Goal: Task Accomplishment & Management: Manage account settings

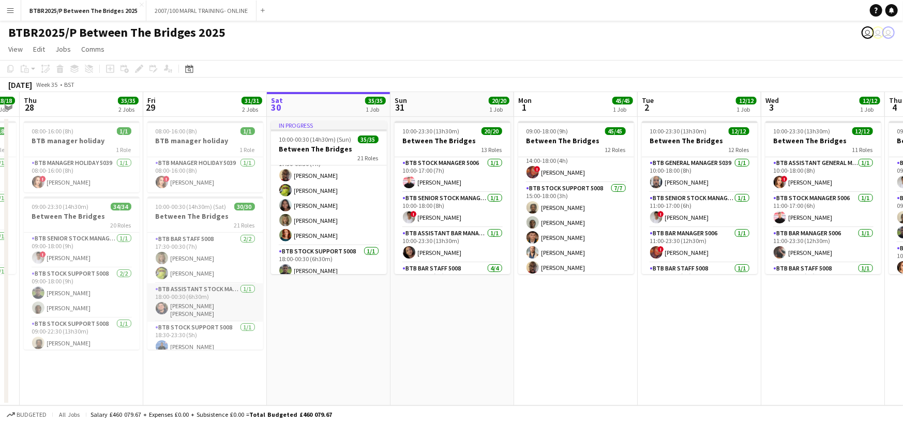
scroll to position [704, 0]
click at [218, 307] on app-card-role "BTB Bar Staff 5008 [DATE] 17:30-00:30 (7h) [PERSON_NAME] [PERSON_NAME]" at bounding box center [205, 310] width 116 height 50
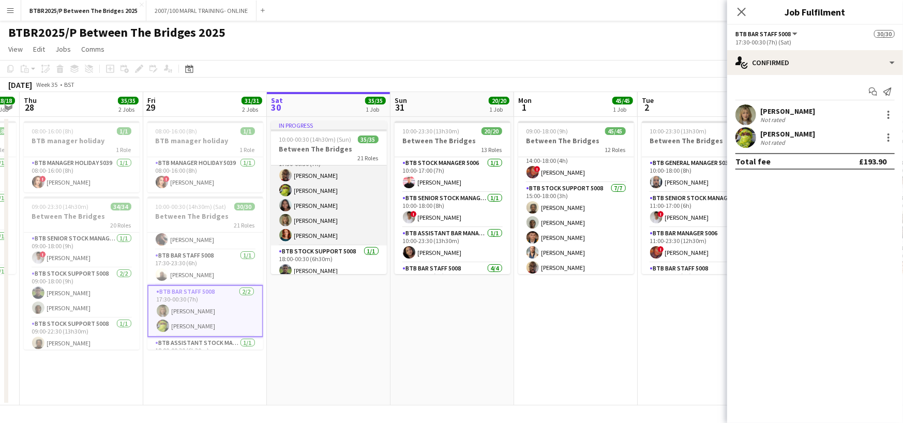
click at [345, 221] on app-card-role "BTB Bar Staff 5008 [DATE] 17:30-00:30 (7h) [PERSON_NAME] [PERSON_NAME] [PERSON_…" at bounding box center [329, 198] width 116 height 95
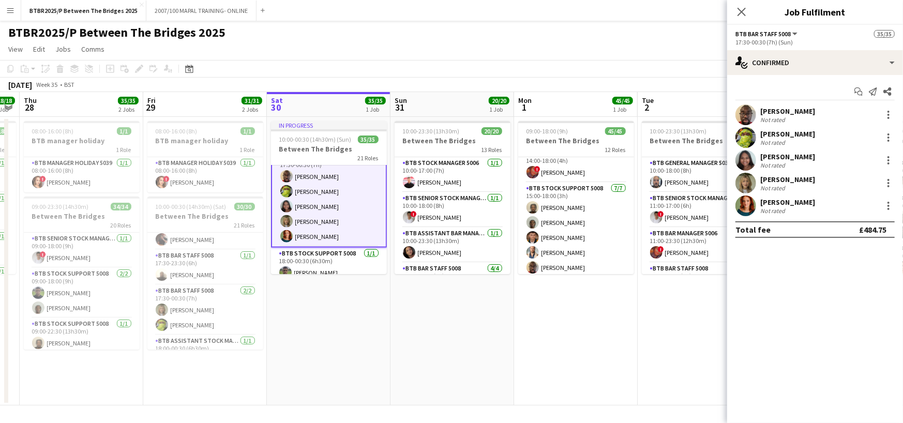
scroll to position [841, 0]
click at [423, 48] on app-page-menu "View Day view expanded Day view collapsed Month view Date picker Jump to [DATE]…" at bounding box center [451, 50] width 903 height 20
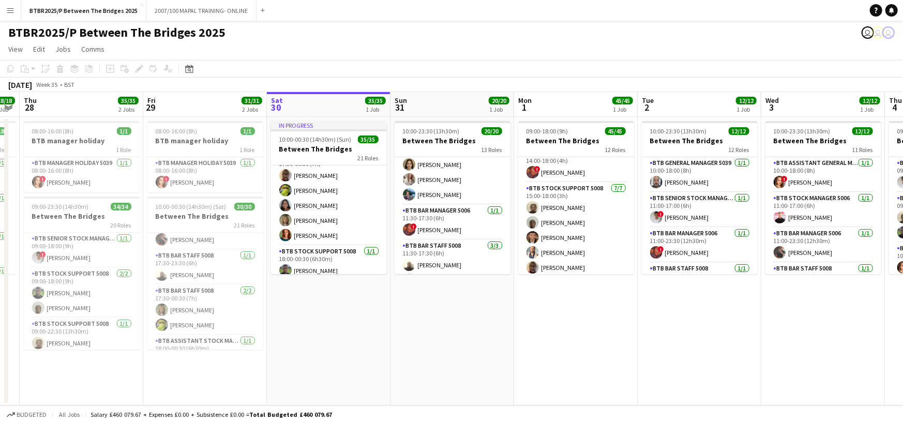
scroll to position [155, 0]
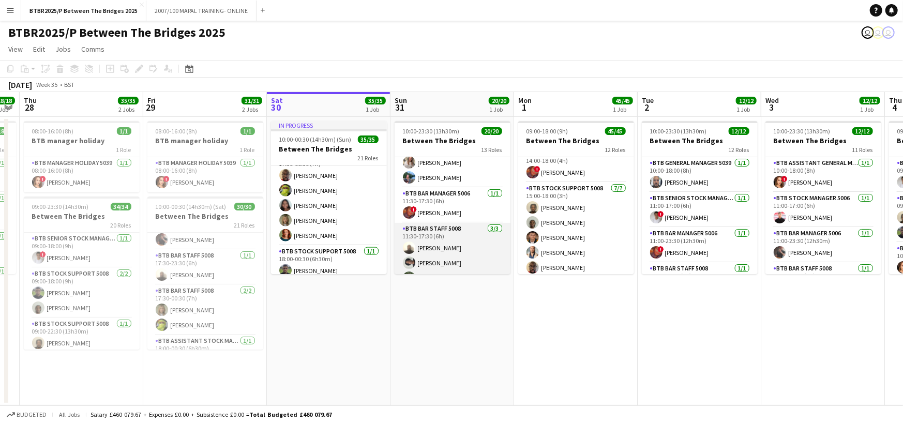
click at [457, 256] on app-card-role "BTB Bar Staff 5008 [DATE] 11:30-17:30 (6h) [PERSON_NAME] [PERSON_NAME] [PERSON_…" at bounding box center [453, 255] width 116 height 65
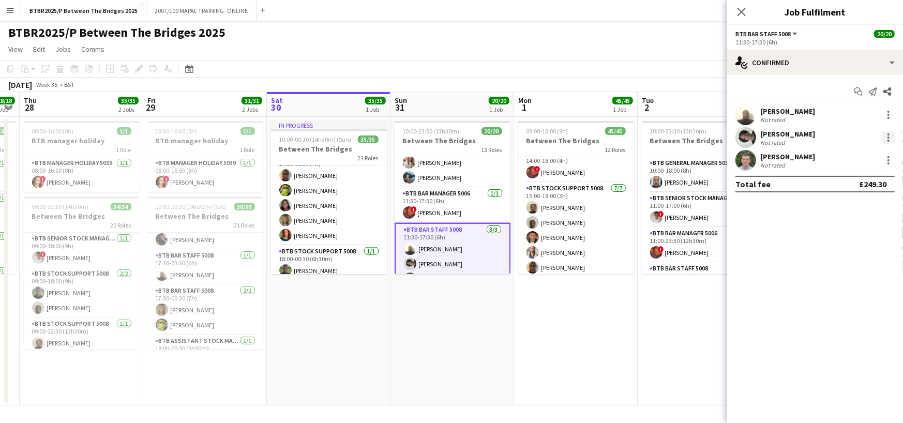
click at [884, 140] on div at bounding box center [888, 137] width 12 height 12
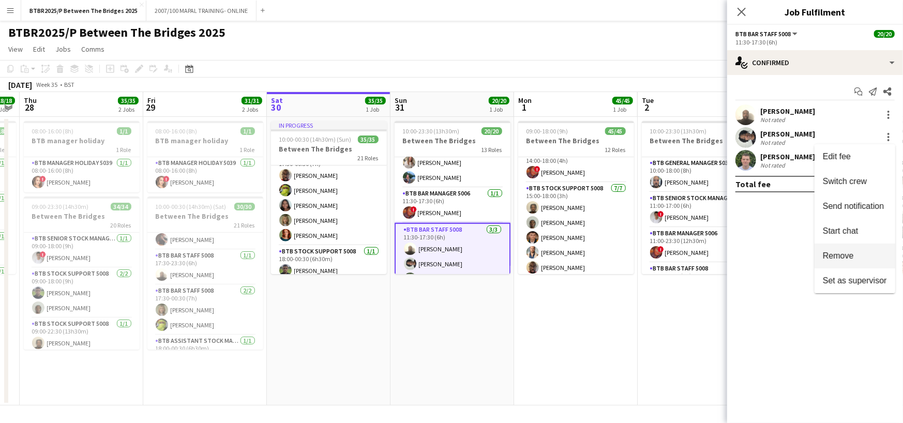
click at [840, 263] on button "Remove" at bounding box center [855, 256] width 81 height 25
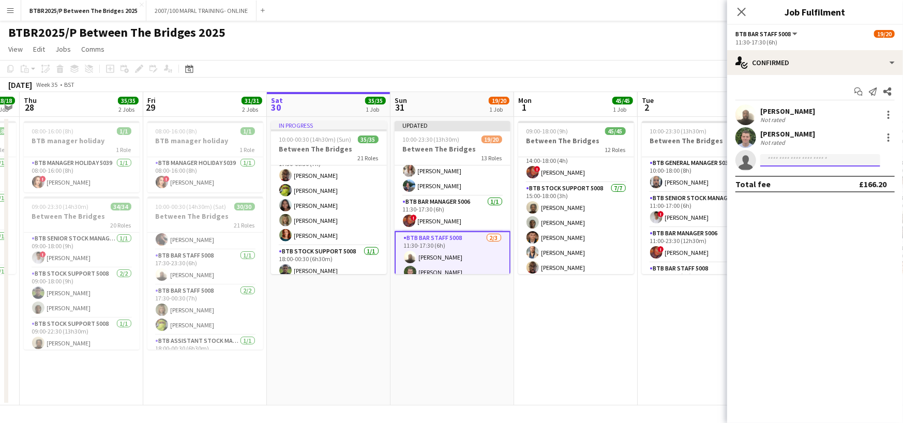
click at [787, 159] on input at bounding box center [820, 160] width 120 height 12
type input "*****"
click at [801, 181] on span "[EMAIL_ADDRESS][DOMAIN_NAME]" at bounding box center [820, 183] width 103 height 8
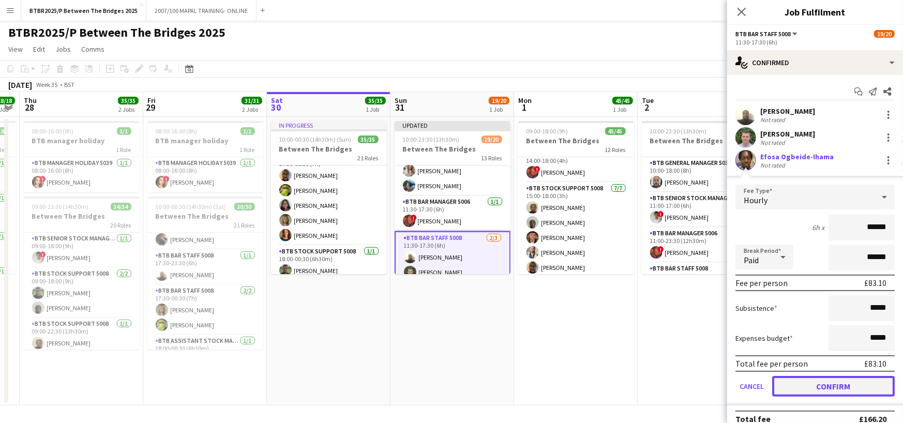
click at [834, 388] on button "Confirm" at bounding box center [833, 386] width 123 height 21
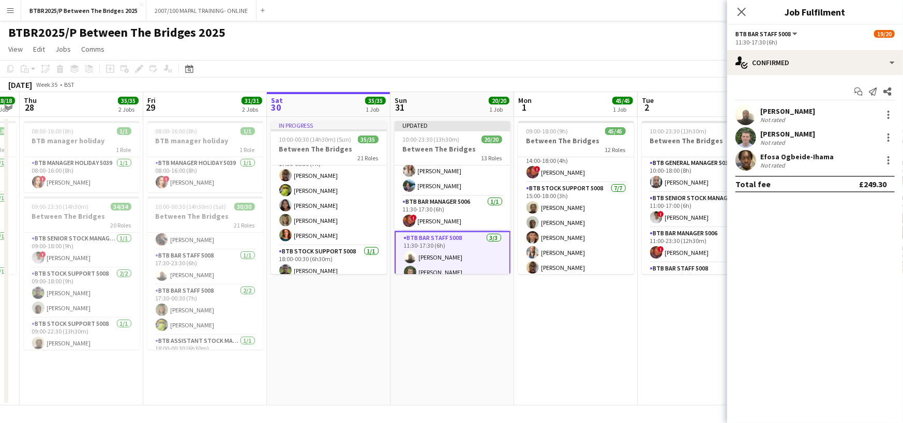
click at [707, 53] on app-page-menu "View Day view expanded Day view collapsed Month view Date picker Jump to [DATE]…" at bounding box center [451, 50] width 903 height 20
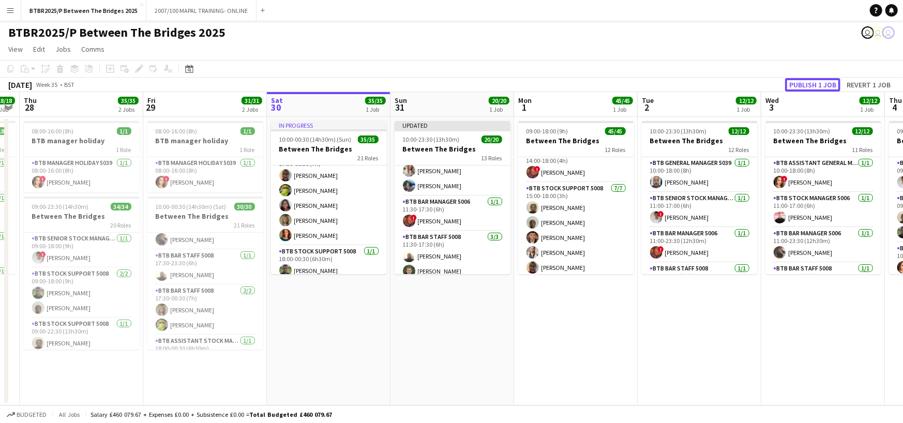
click at [804, 82] on button "Publish 1 job" at bounding box center [812, 84] width 55 height 13
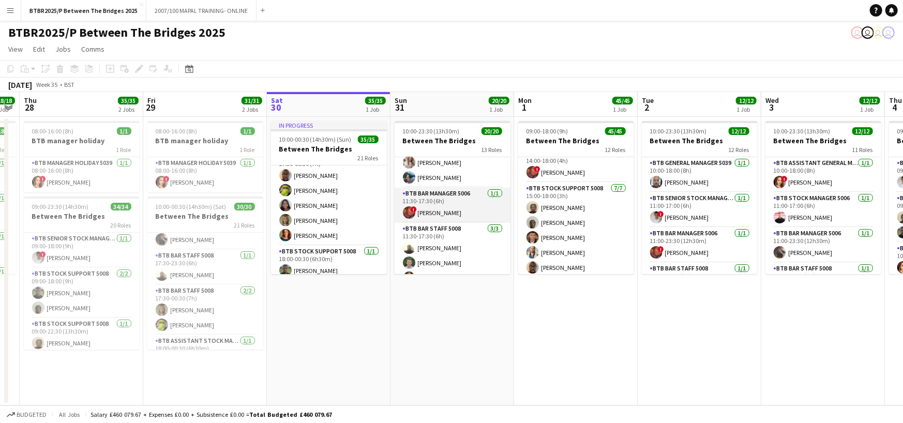
scroll to position [207, 0]
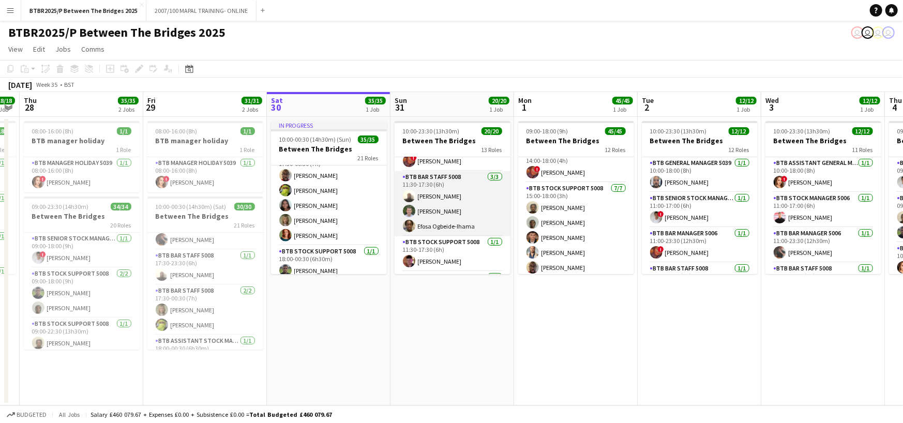
drag, startPoint x: 447, startPoint y: 208, endPoint x: 444, endPoint y: 212, distance: 5.5
click at [447, 207] on app-card-role "BTB Bar Staff 5008 [DATE] 11:30-17:30 (6h) [PERSON_NAME] [PERSON_NAME] [PERSON_…" at bounding box center [453, 203] width 116 height 65
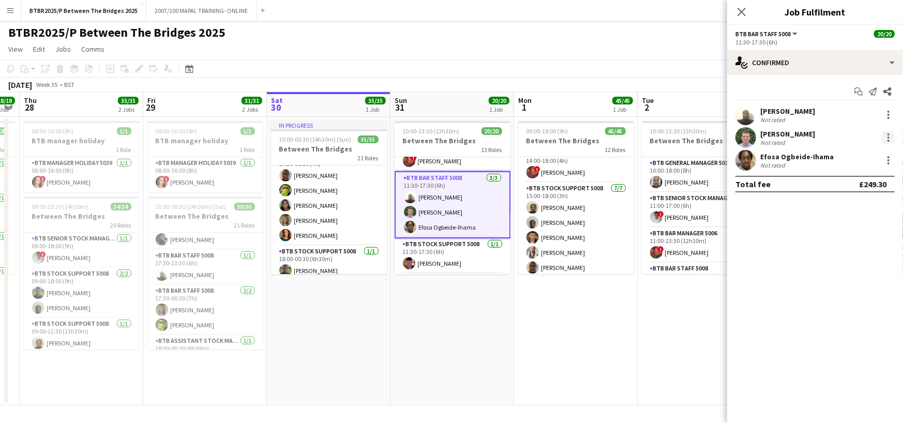
click at [886, 140] on div at bounding box center [888, 137] width 12 height 12
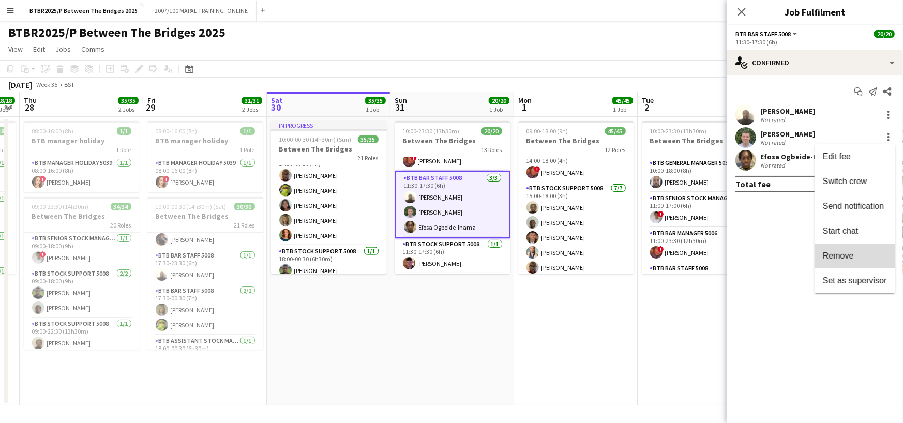
click at [847, 252] on span "Remove" at bounding box center [838, 255] width 31 height 9
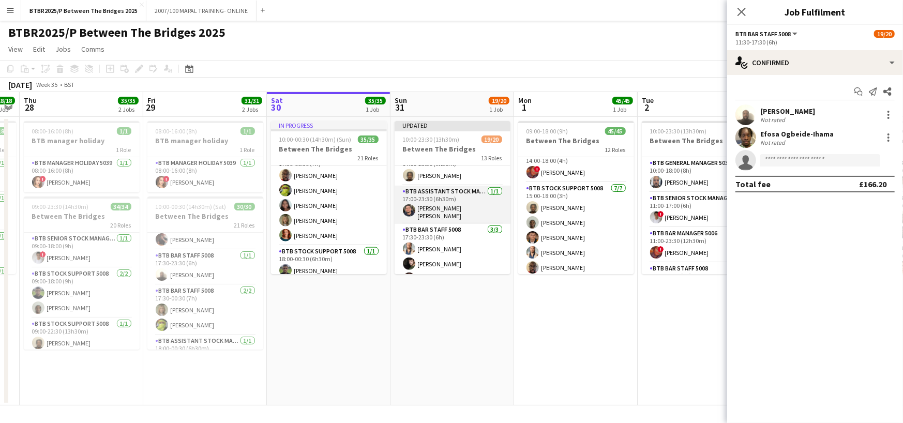
scroll to position [455, 0]
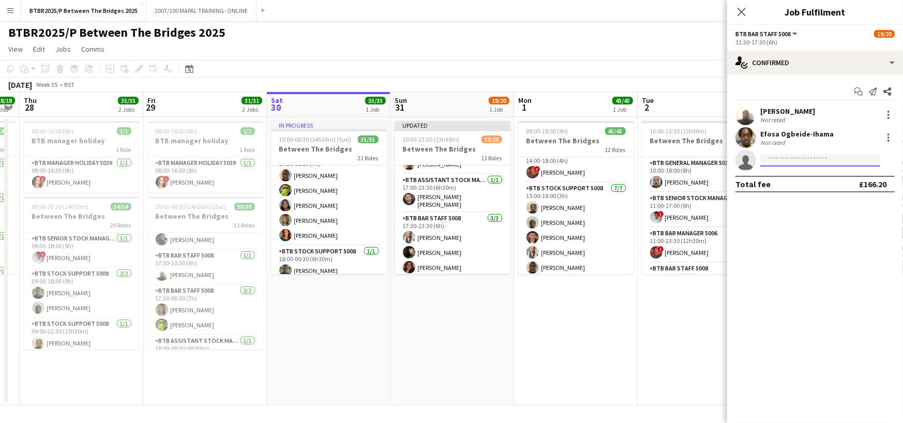
click at [811, 160] on input at bounding box center [820, 160] width 120 height 12
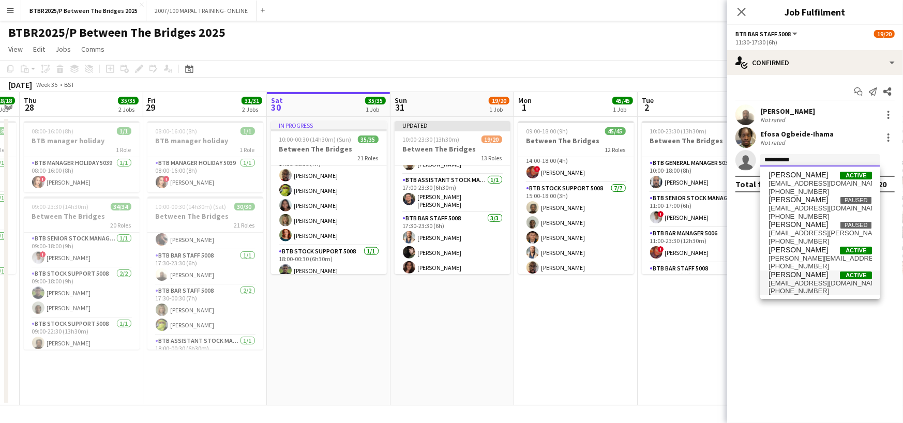
type input "**********"
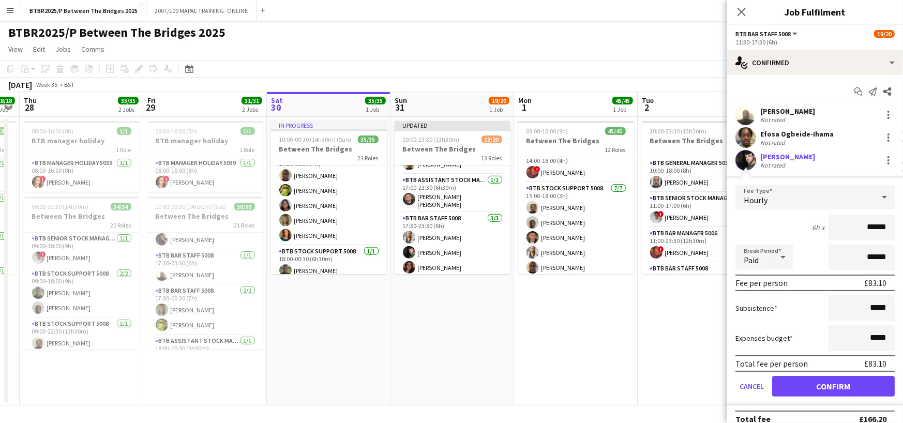
click button "Confirm" at bounding box center [833, 386] width 123 height 21
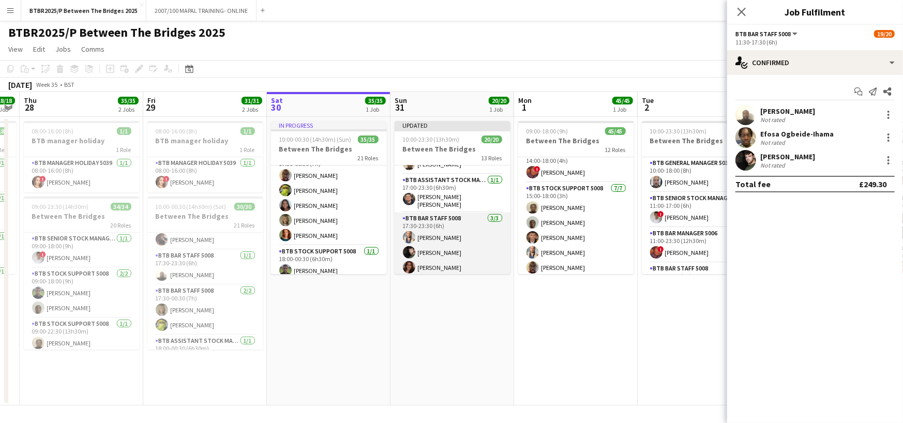
click at [453, 241] on app-card-role "BTB Bar Staff 5008 [DATE] 17:30-23:30 (6h) [PERSON_NAME] [PERSON_NAME]" at bounding box center [453, 245] width 116 height 65
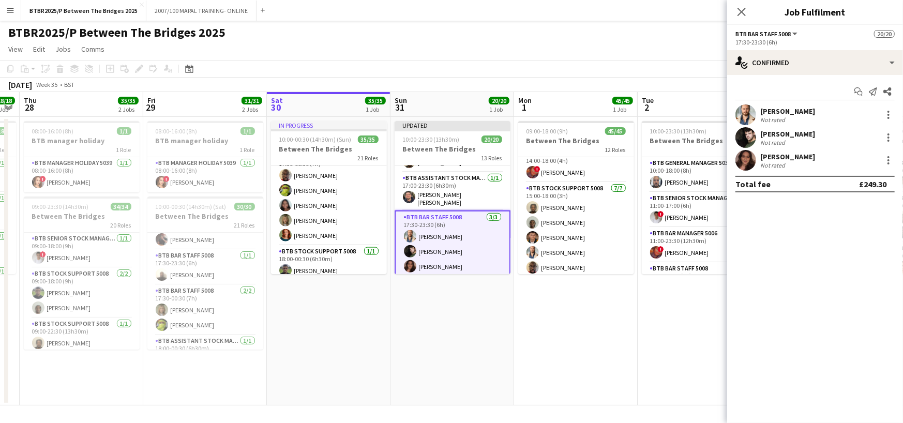
scroll to position [453, 0]
click at [888, 137] on div at bounding box center [889, 138] width 2 height 2
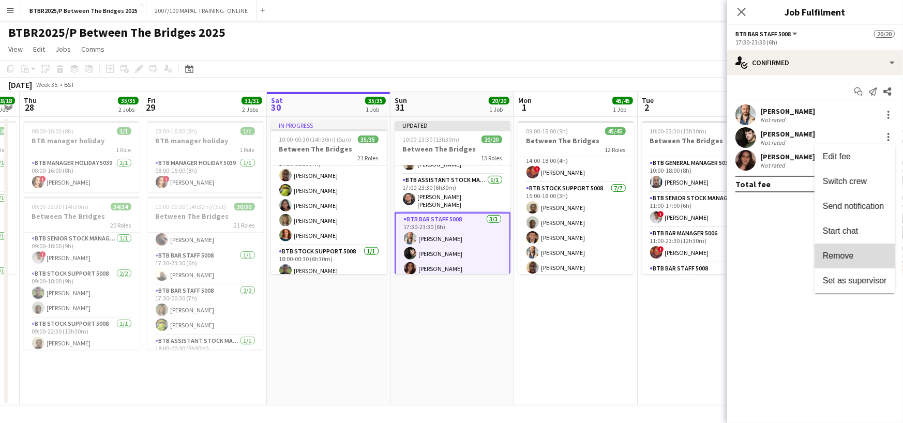
click at [848, 258] on span "Remove" at bounding box center [838, 255] width 31 height 9
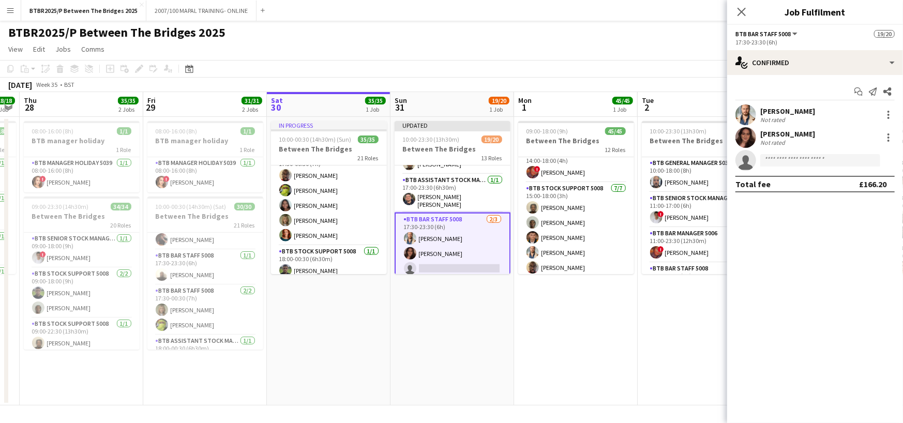
click at [797, 167] on app-invite-slot "single-neutral-actions" at bounding box center [815, 160] width 176 height 21
click at [802, 158] on input at bounding box center [820, 160] width 120 height 12
type input "********"
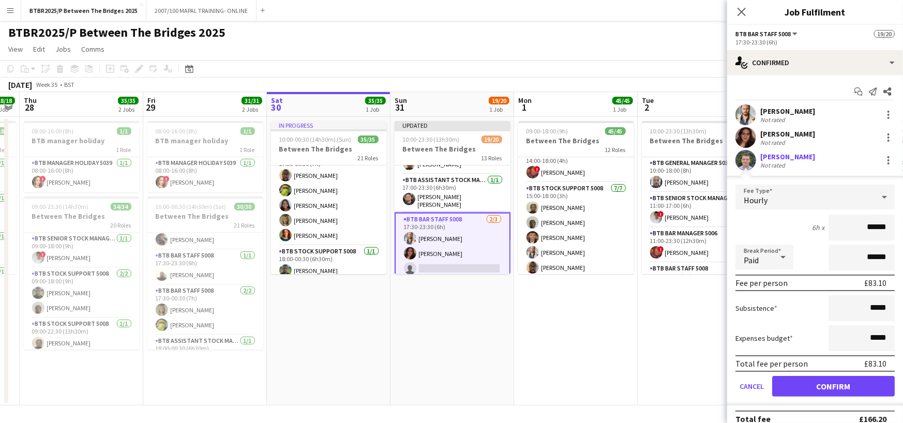
click button "Confirm" at bounding box center [833, 386] width 123 height 21
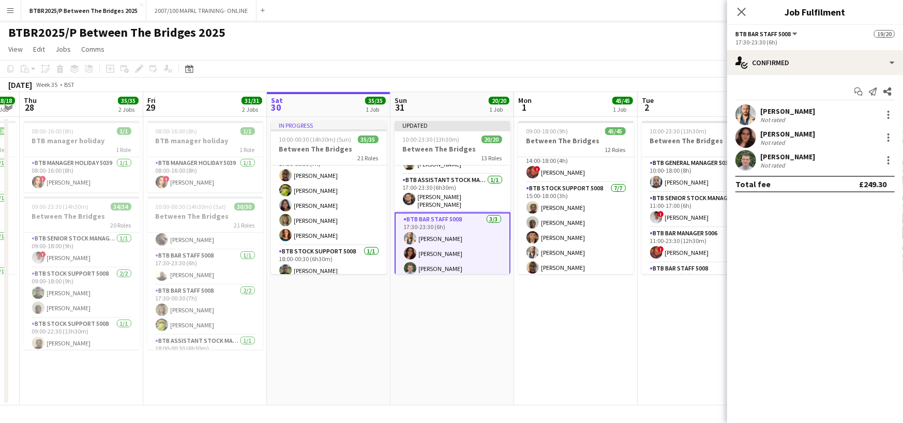
click at [683, 43] on app-page-menu "View Day view expanded Day view collapsed Month view Date picker Jump to [DATE]…" at bounding box center [451, 50] width 903 height 20
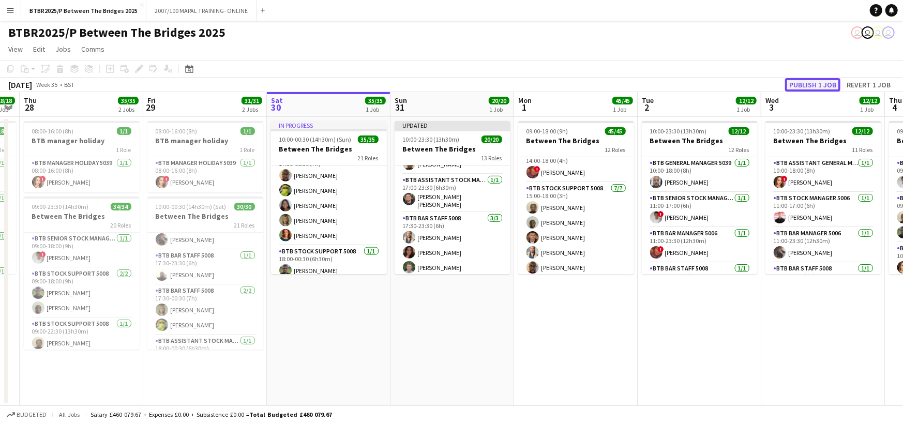
click at [800, 80] on button "Publish 1 job" at bounding box center [812, 84] width 55 height 13
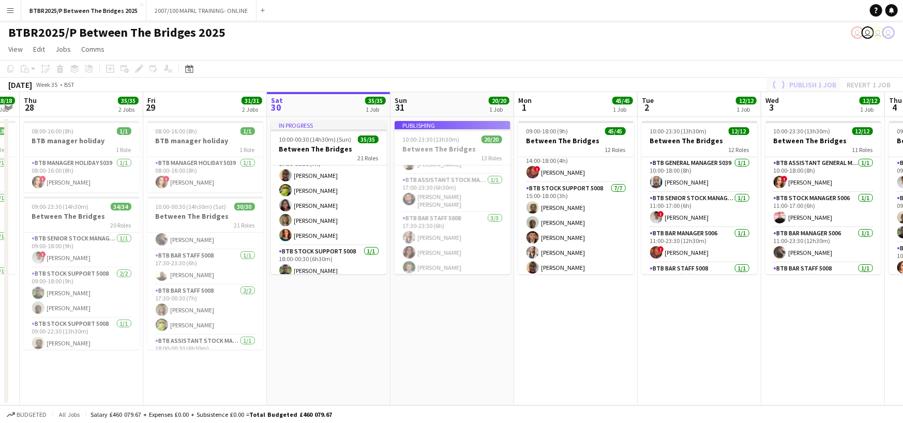
scroll to position [445, 0]
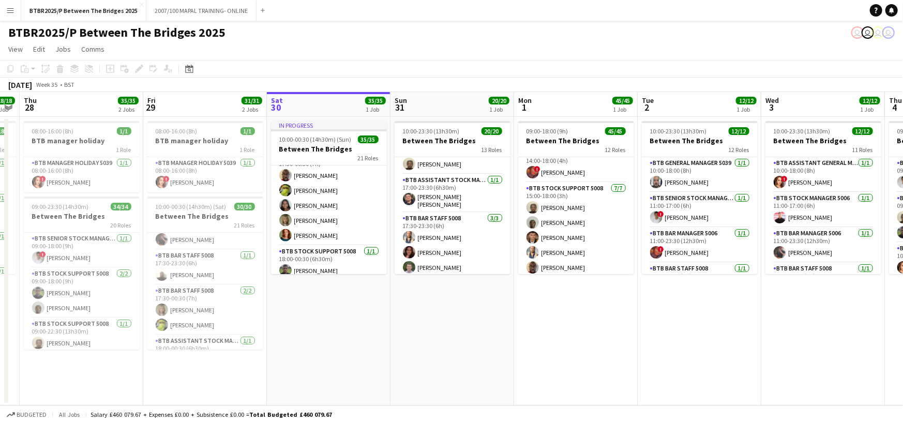
click at [276, 35] on div "BTBR2025/P Between The Bridges 2025 user user user user" at bounding box center [451, 31] width 903 height 20
click at [95, 11] on button "BTBR2025/P Between The Bridges 2025 Close" at bounding box center [83, 11] width 125 height 20
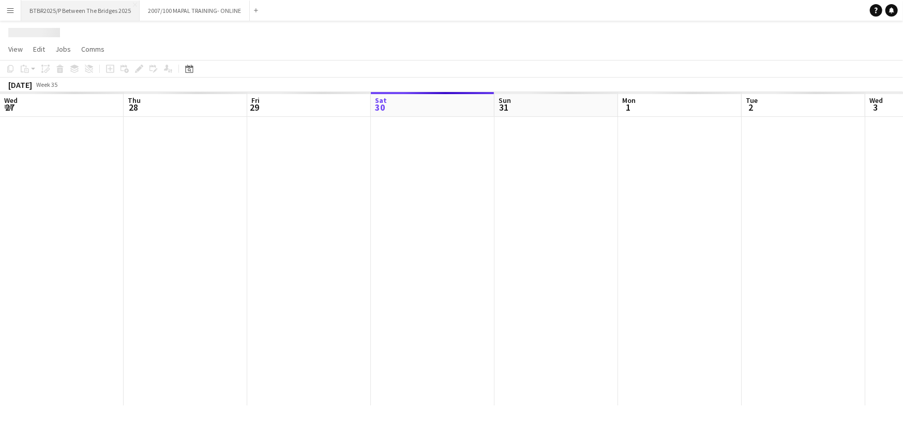
scroll to position [0, 247]
